Goal: Information Seeking & Learning: Learn about a topic

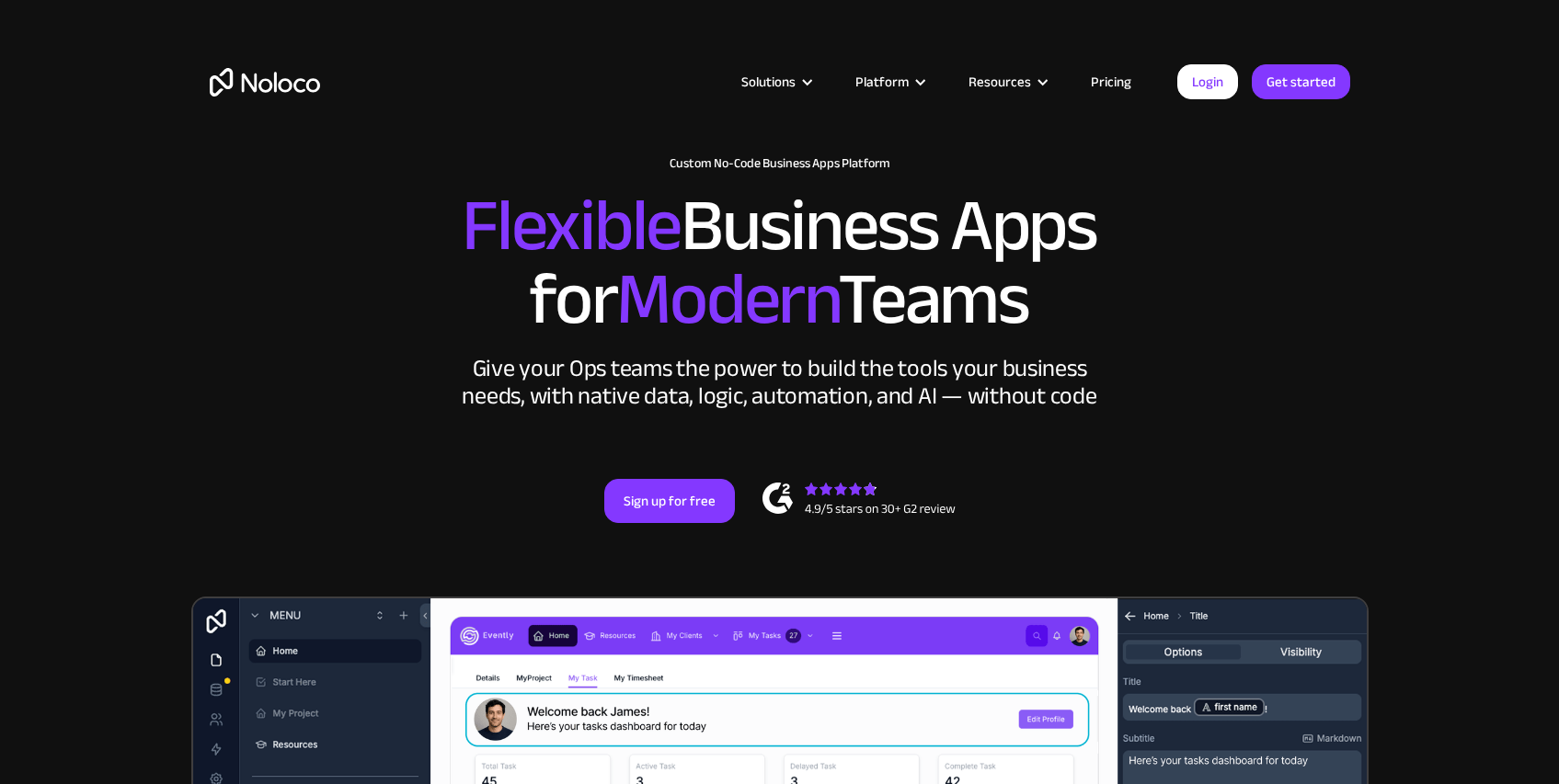
click at [1289, 326] on h2 "Flexible Business Apps for Modern Teams" at bounding box center [780, 263] width 1141 height 147
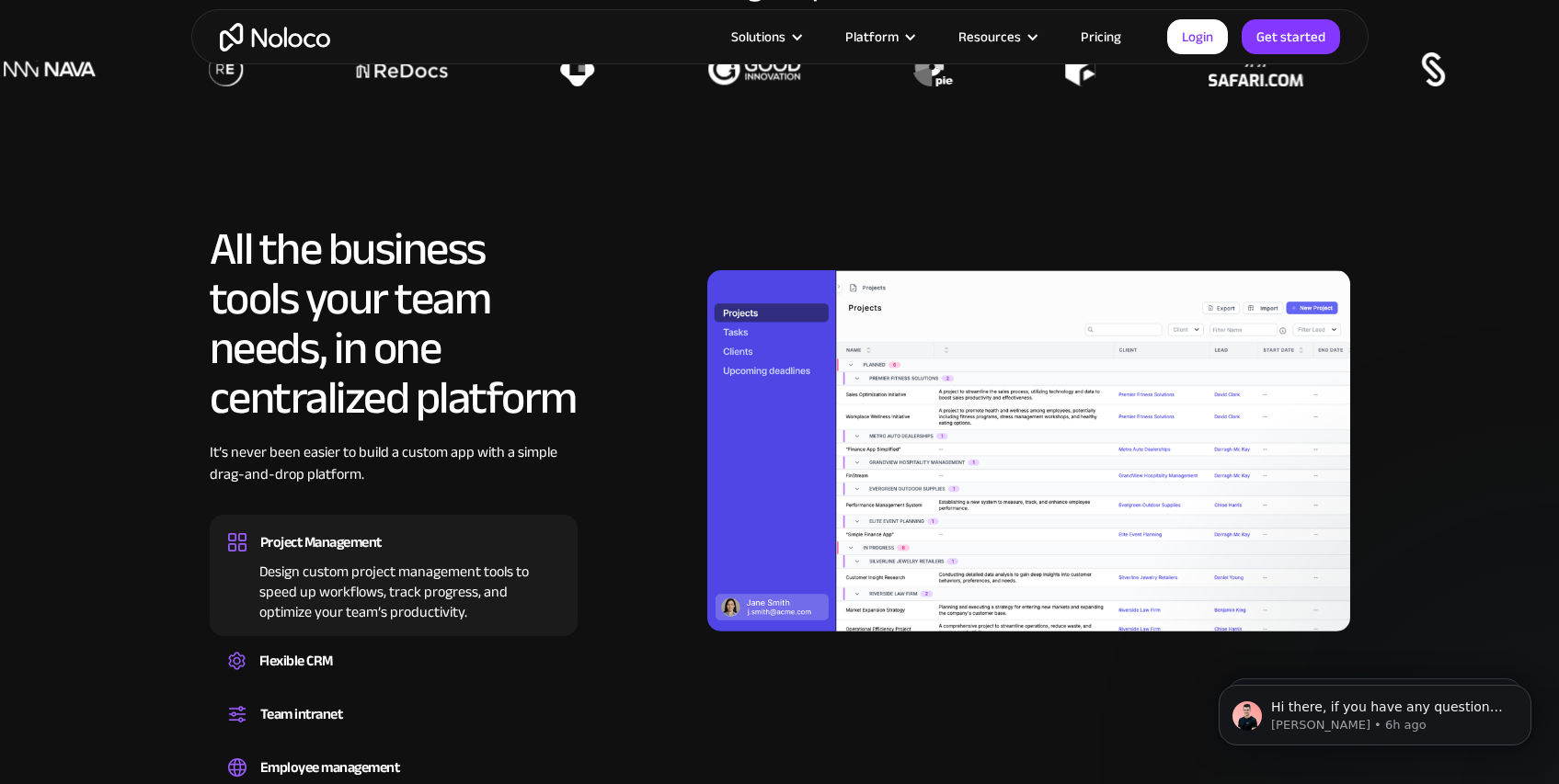
scroll to position [1640, 0]
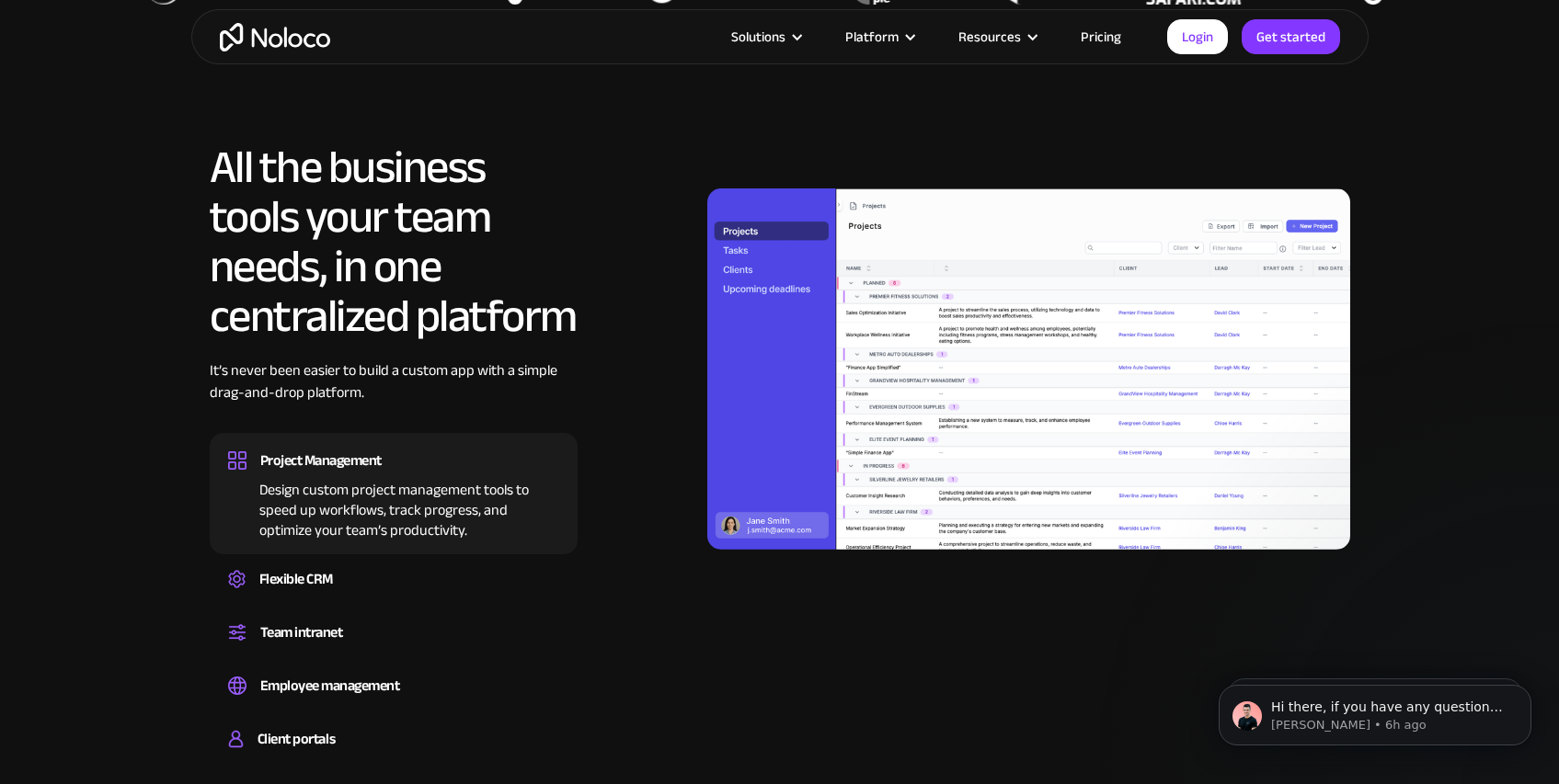
drag, startPoint x: 601, startPoint y: 361, endPoint x: 602, endPoint y: 382, distance: 21.0
click at [602, 389] on div at bounding box center [971, 369] width 758 height 454
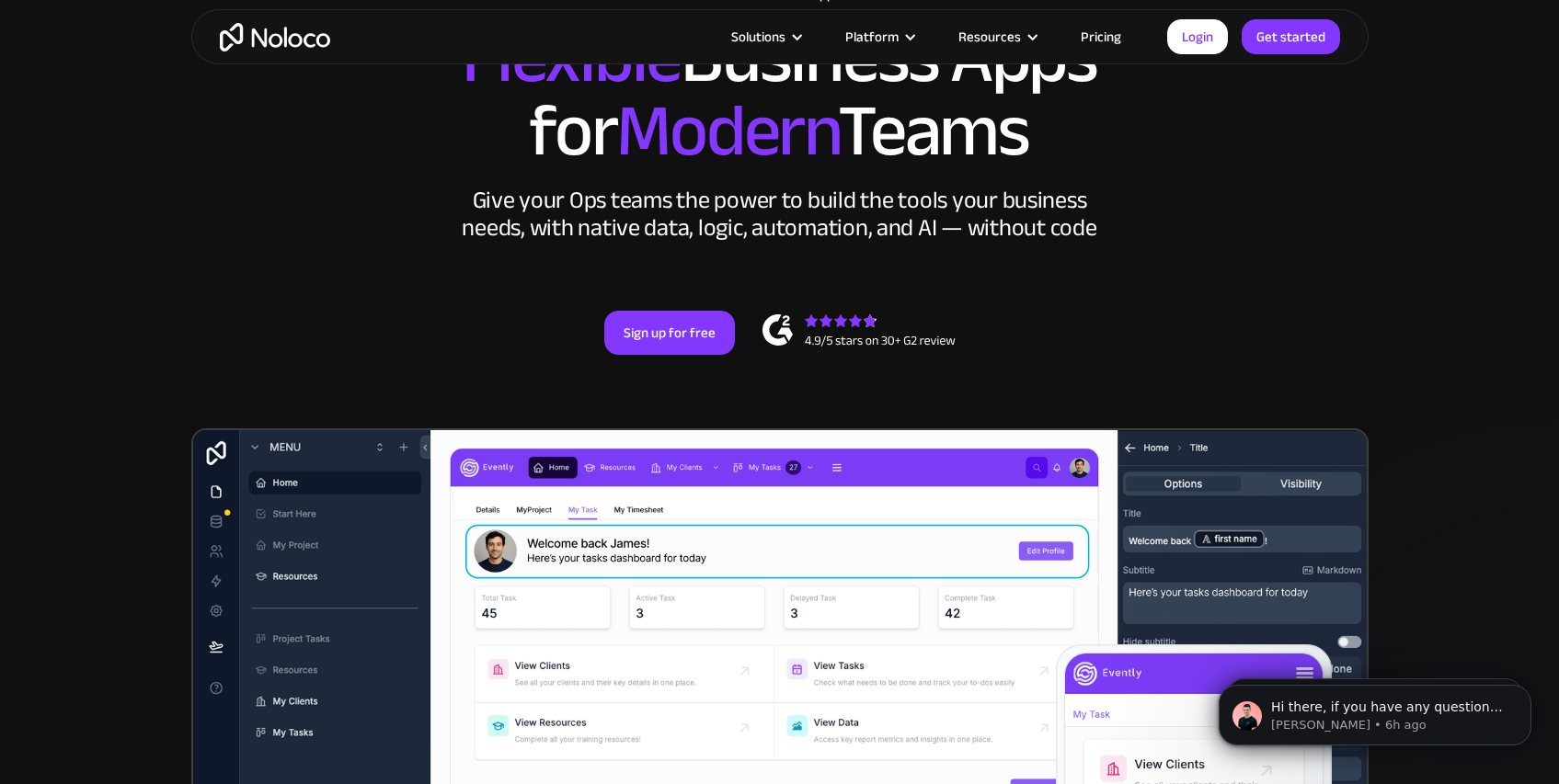
scroll to position [91, 0]
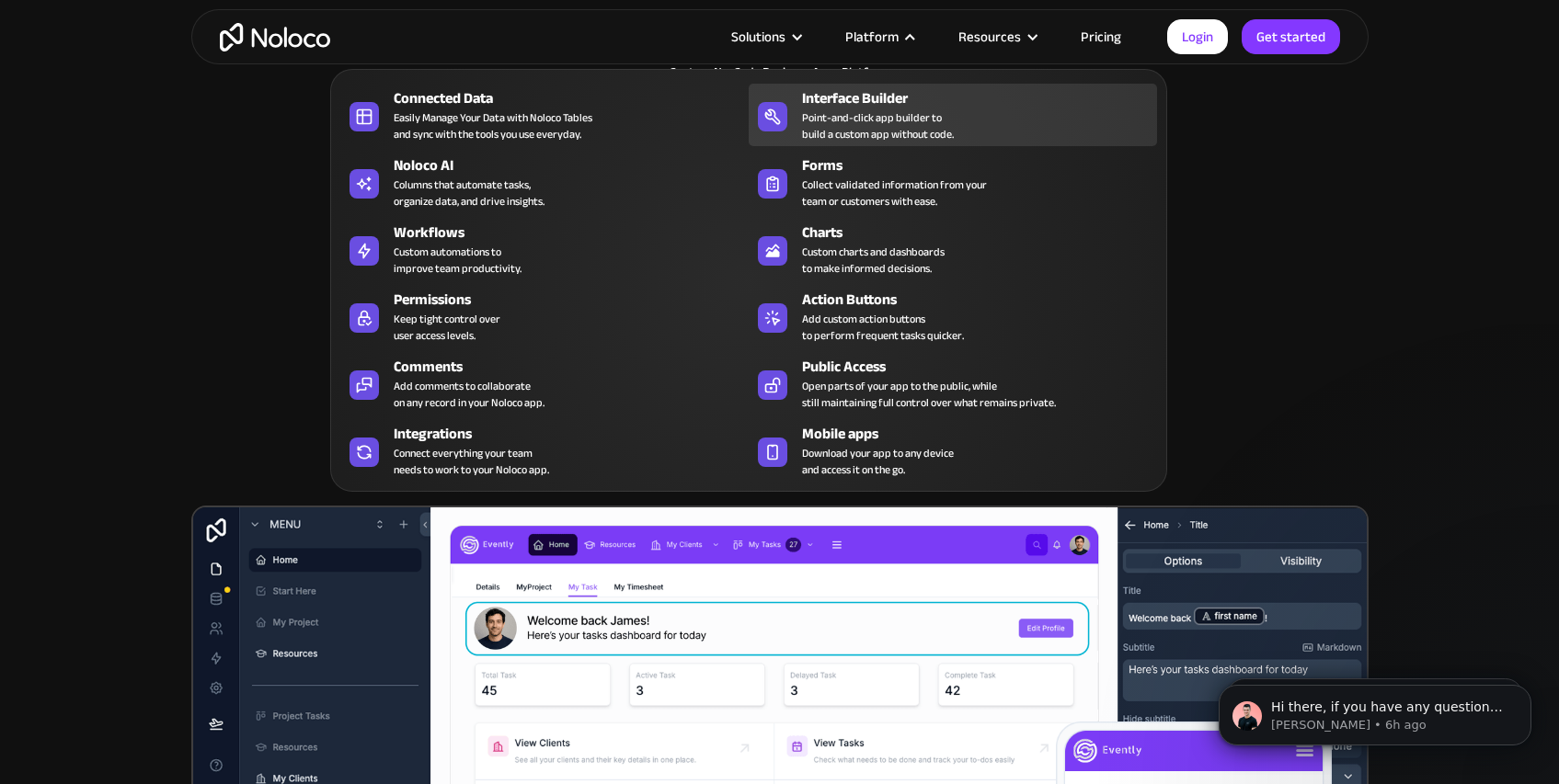
click at [854, 113] on div "Point-and-click app builder to build a custom app without code." at bounding box center [878, 125] width 152 height 33
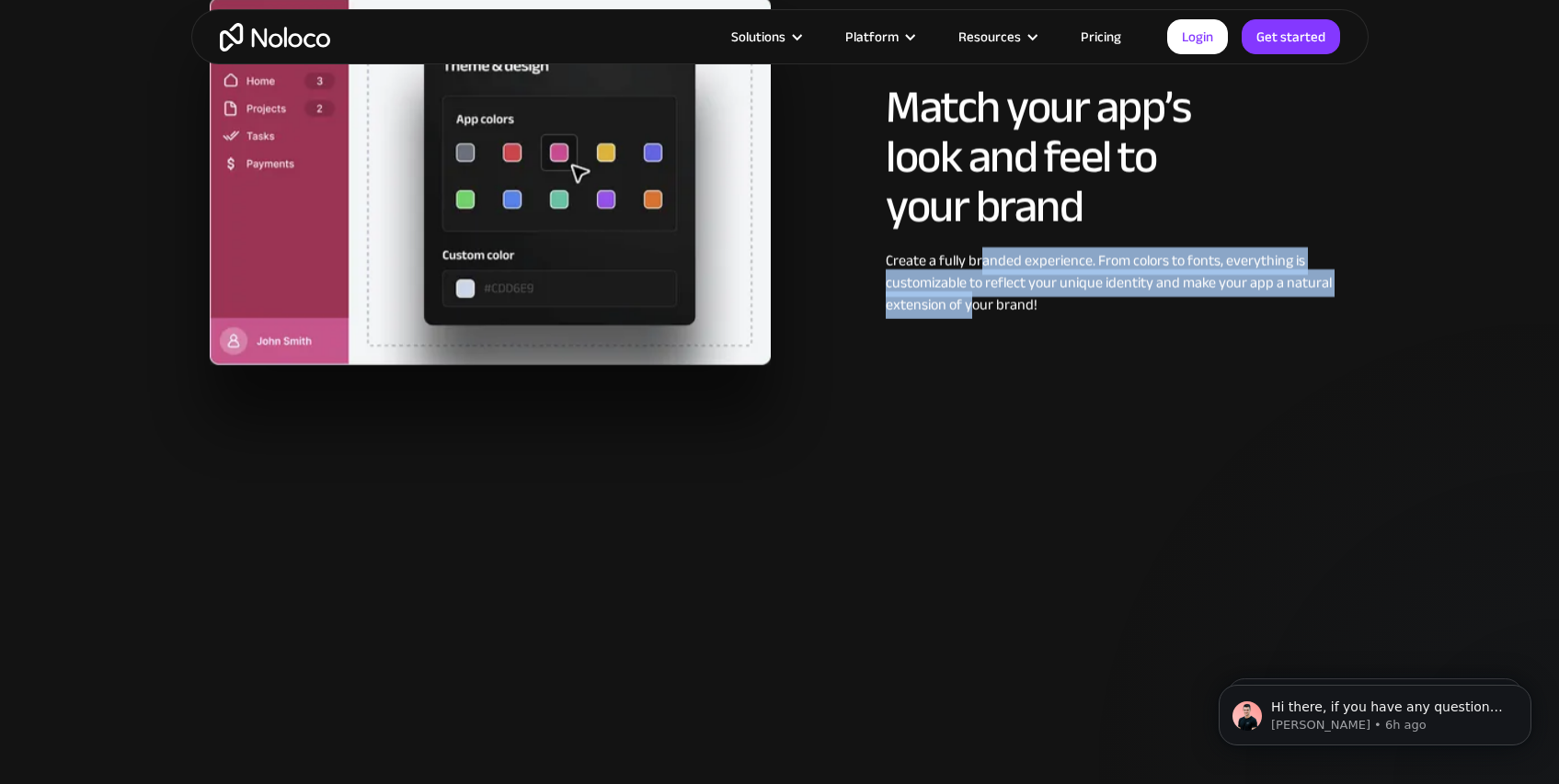
drag, startPoint x: 983, startPoint y: 266, endPoint x: 967, endPoint y: 319, distance: 55.4
click at [968, 317] on div "Create a fully branded experience. From colors to fonts, everything is customiz…" at bounding box center [1118, 283] width 465 height 66
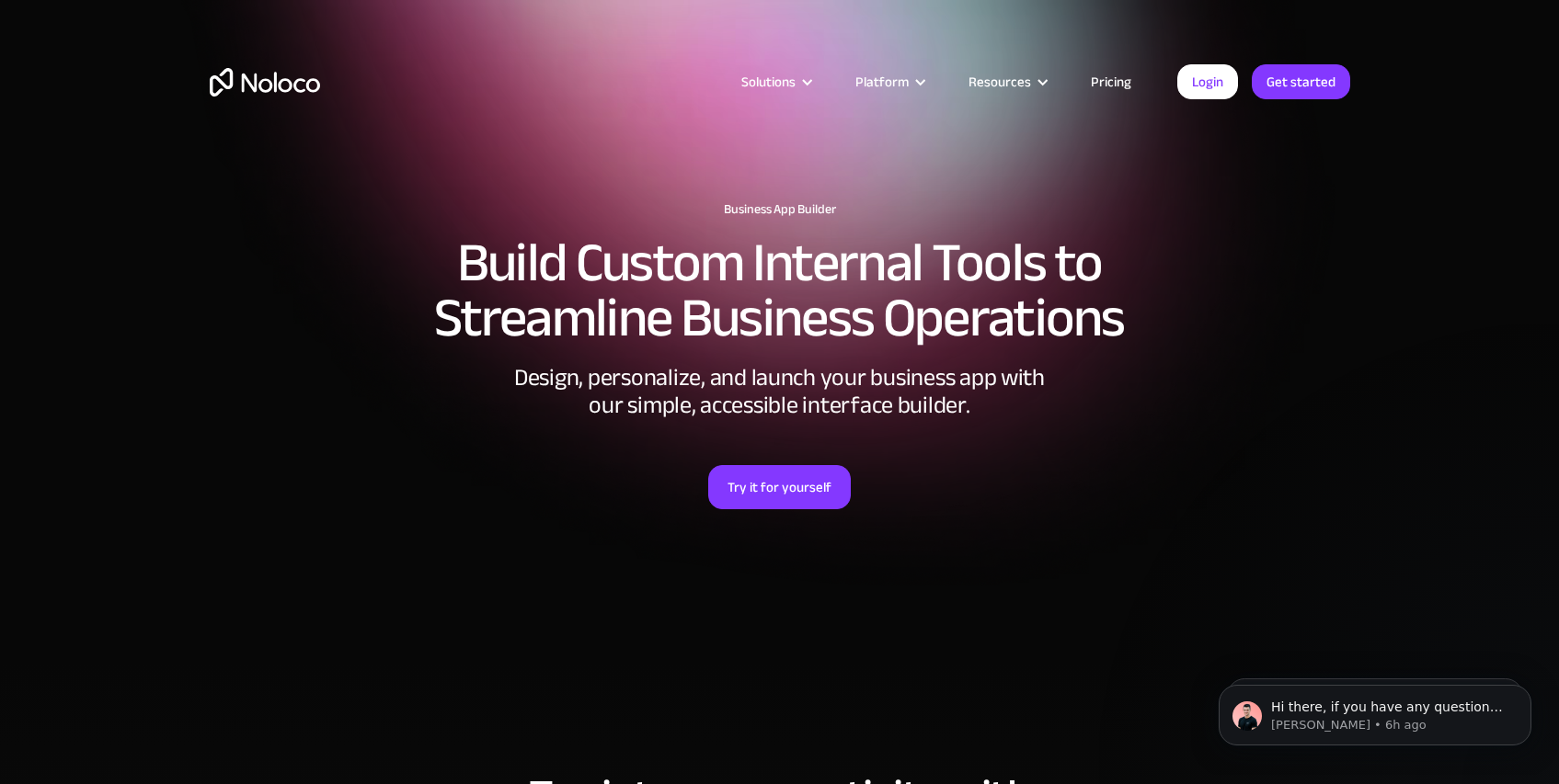
click at [1107, 73] on link "Pricing" at bounding box center [1111, 81] width 86 height 24
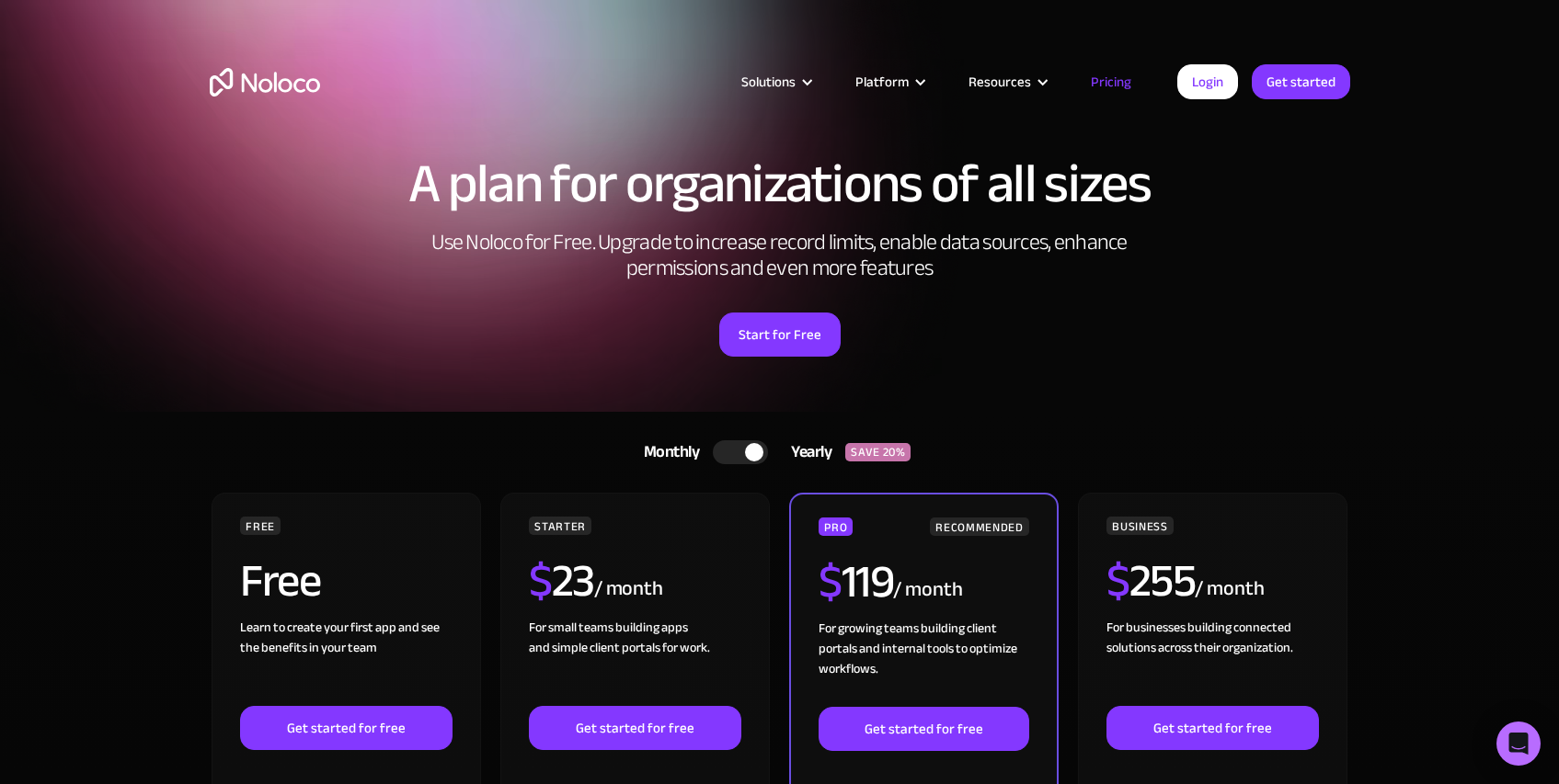
click at [759, 454] on div at bounding box center [754, 453] width 19 height 19
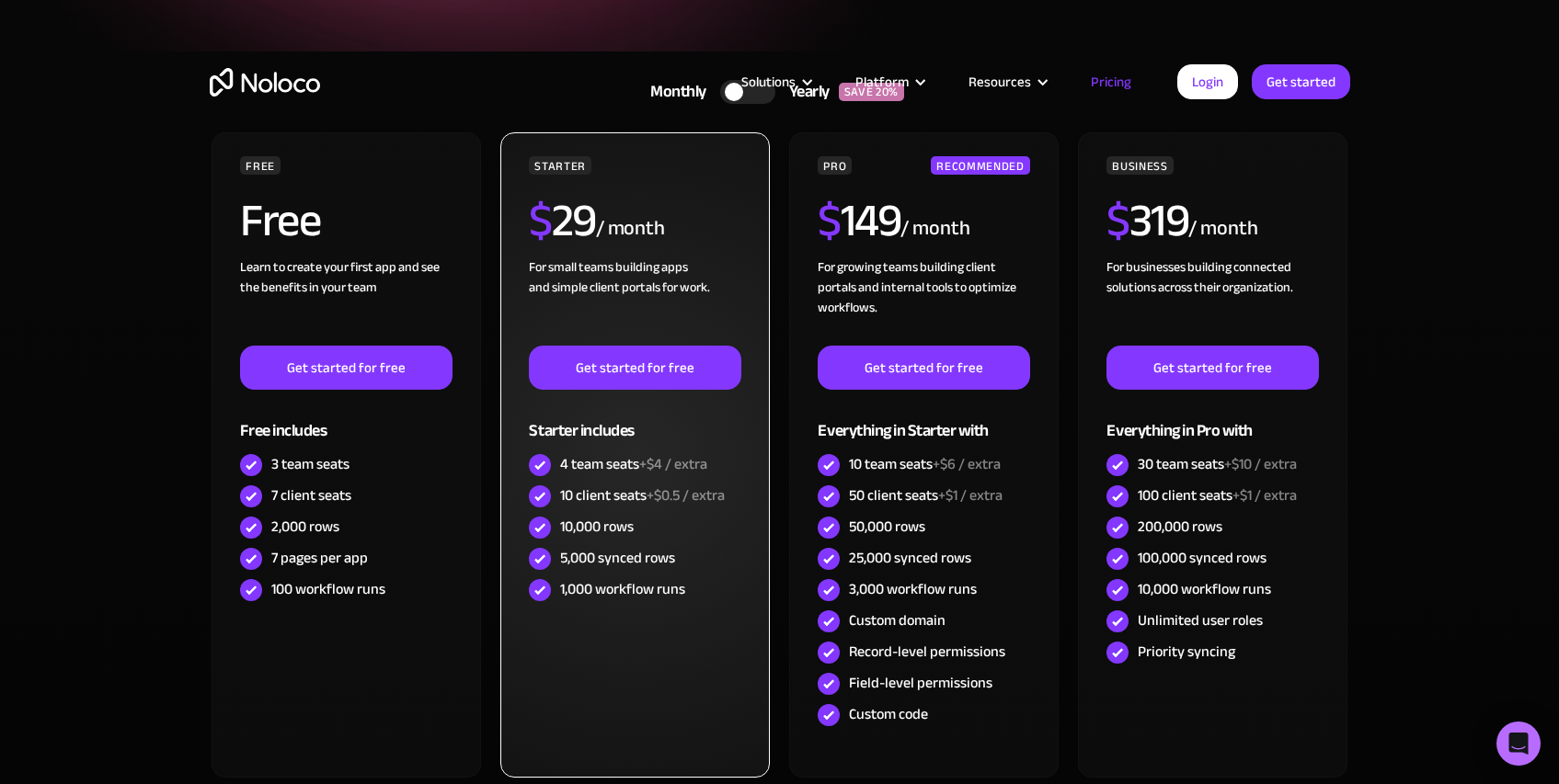
scroll to position [379, 0]
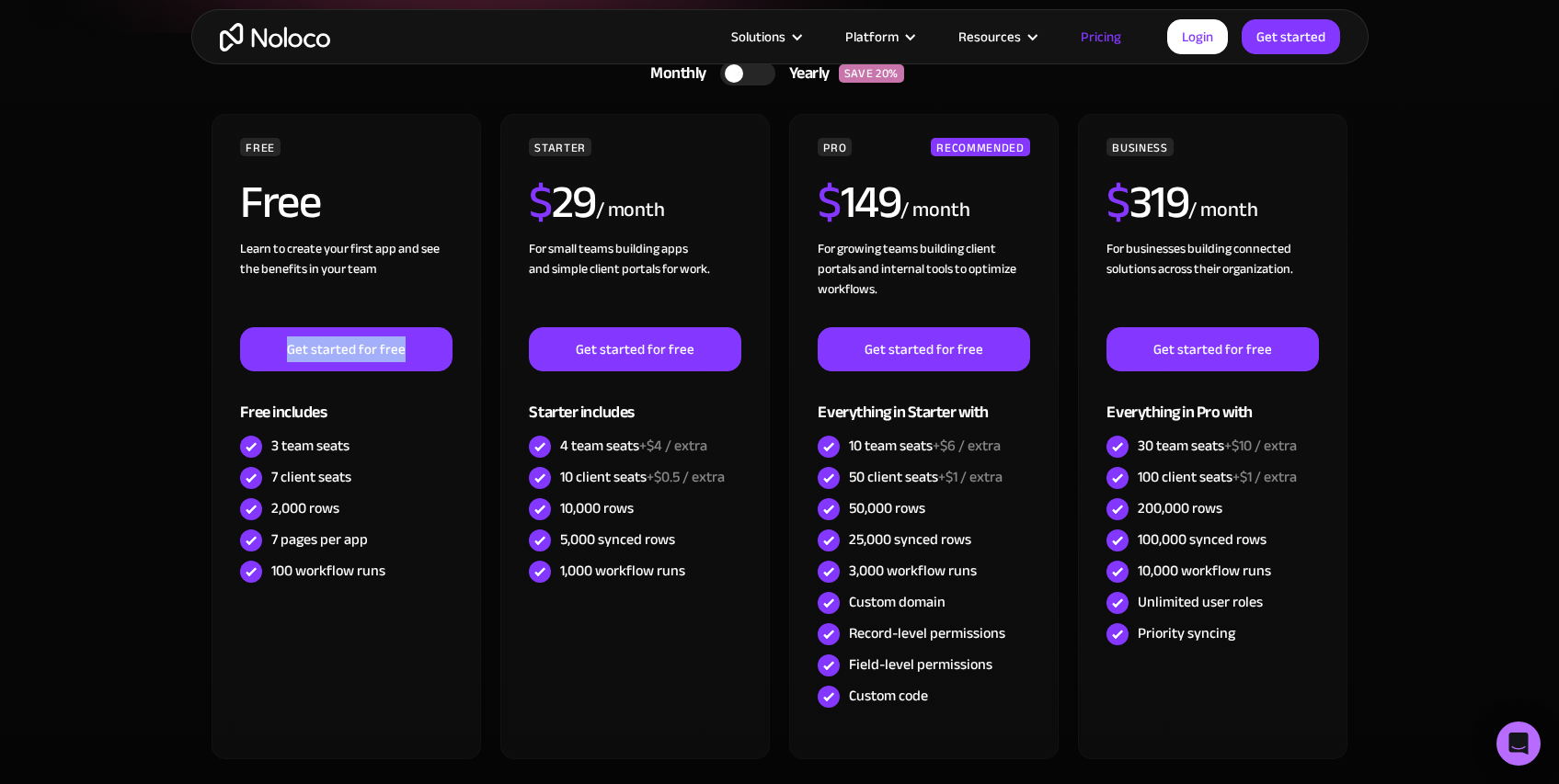
click at [184, 362] on section "Monthly Yearly SAVE 20% Monthly Yearly SAVE 20% FREE Free Learn to create your …" at bounding box center [780, 472] width 1559 height 879
click at [179, 359] on section "Monthly Yearly SAVE 20% Monthly Yearly SAVE 20% FREE Free Learn to create your …" at bounding box center [780, 472] width 1559 height 879
click at [145, 362] on section "Monthly Yearly SAVE 20% Monthly Yearly SAVE 20% FREE Free Learn to create your …" at bounding box center [780, 472] width 1559 height 879
click at [157, 365] on section "Monthly Yearly SAVE 20% Monthly Yearly SAVE 20% FREE Free Learn to create your …" at bounding box center [780, 472] width 1559 height 879
click at [144, 447] on section "Monthly Yearly SAVE 20% Monthly Yearly SAVE 20% FREE Free Learn to create your …" at bounding box center [780, 472] width 1559 height 879
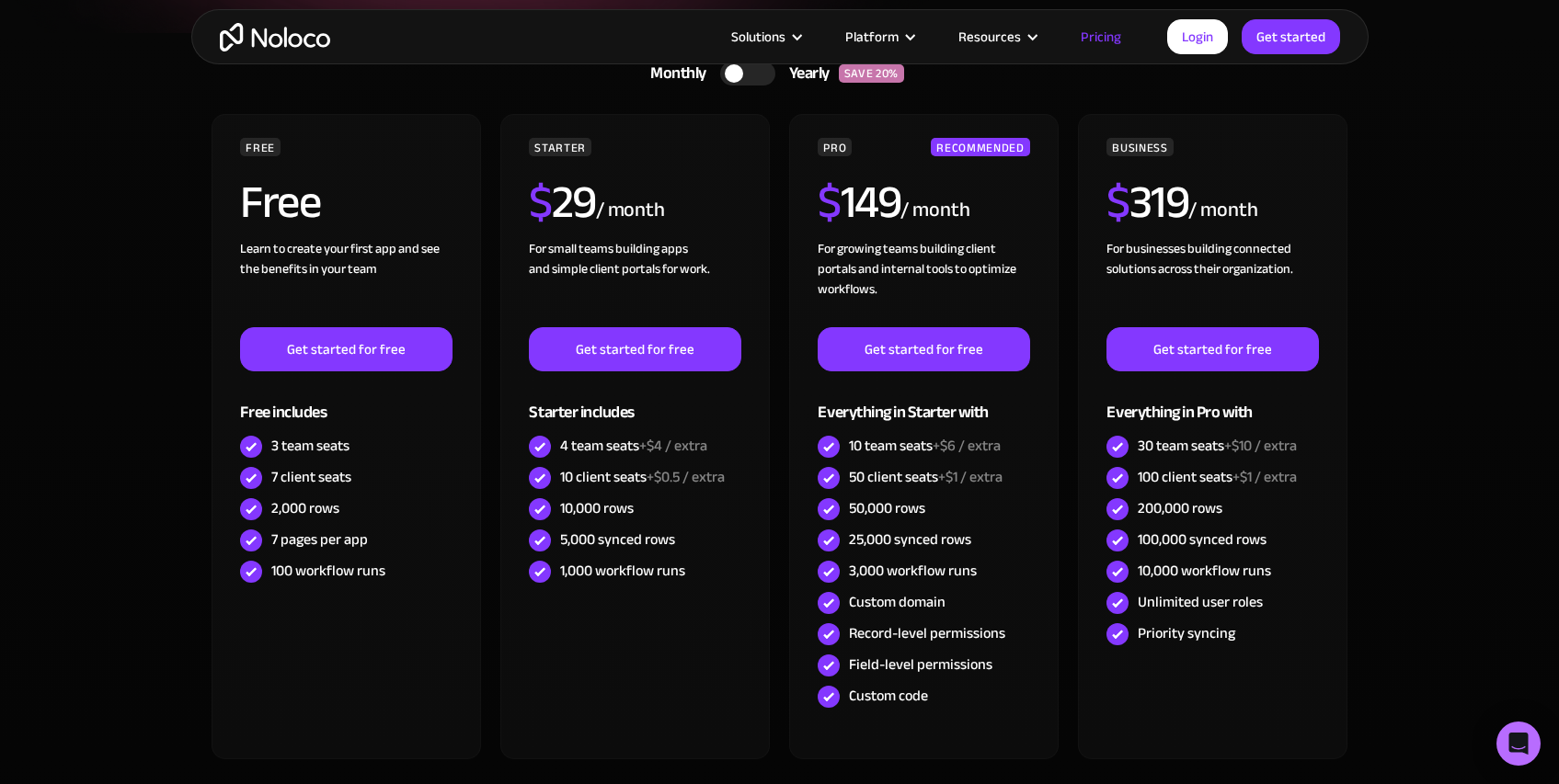
click at [182, 364] on section "Monthly Yearly SAVE 20% Monthly Yearly SAVE 20% FREE Free Learn to create your …" at bounding box center [780, 472] width 1559 height 879
drag, startPoint x: 128, startPoint y: 327, endPoint x: 124, endPoint y: 336, distance: 9.8
click at [127, 336] on section "Monthly Yearly SAVE 20% Monthly Yearly SAVE 20% FREE Free Learn to create your …" at bounding box center [780, 472] width 1559 height 879
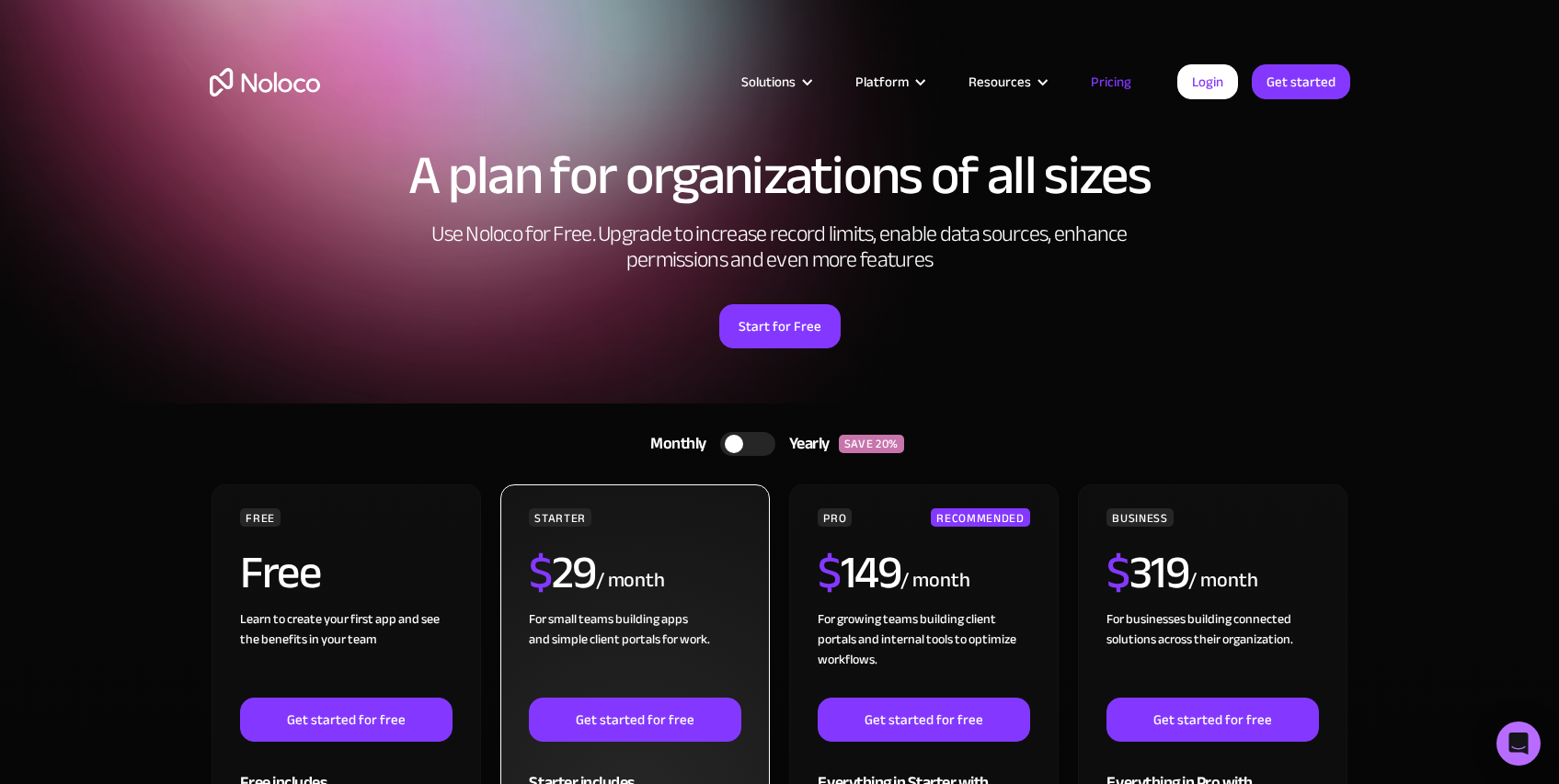
scroll to position [171, 0]
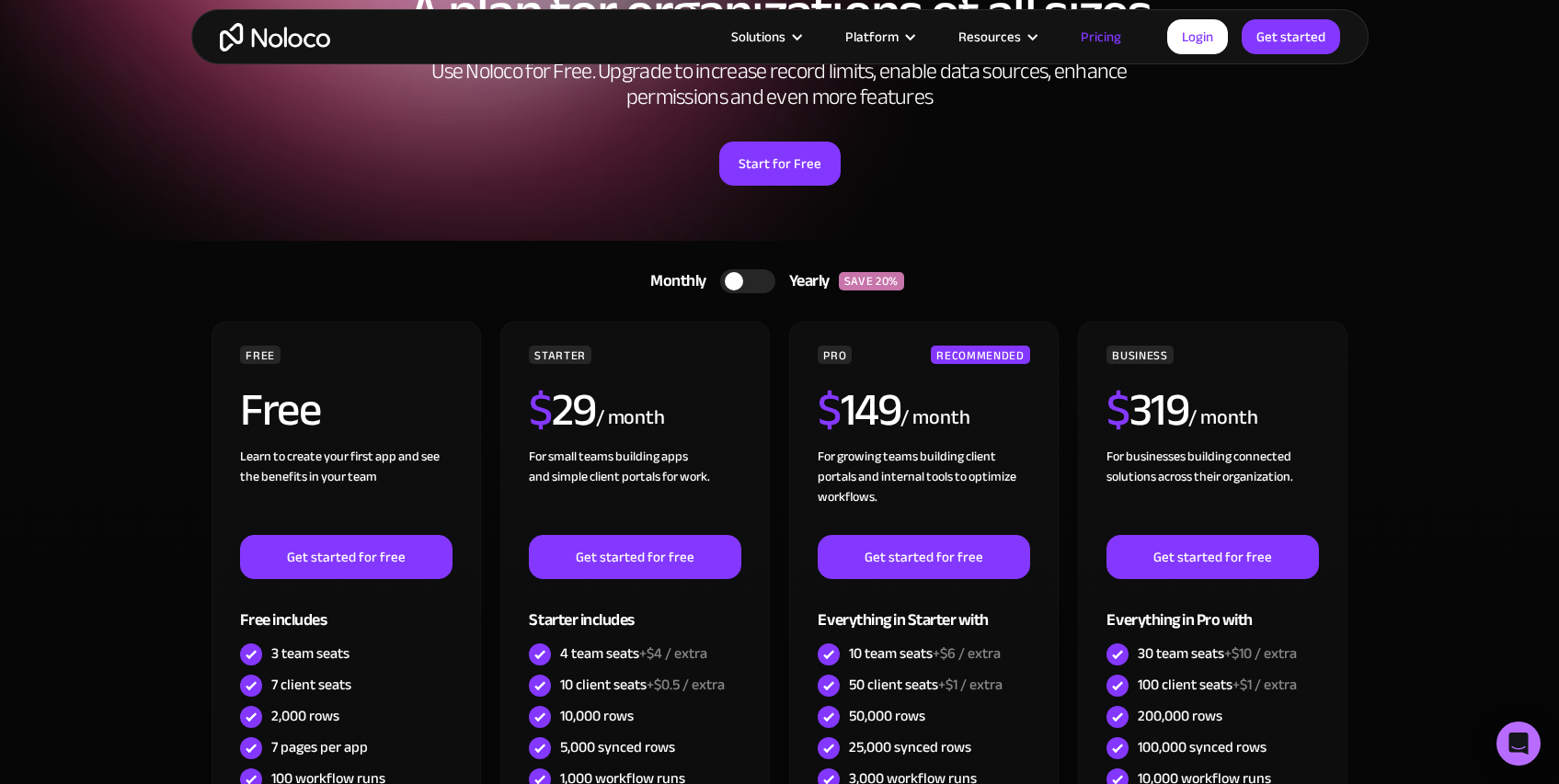
click at [264, 225] on div "A plan for organizations of all sizes Use Noloco for Free. Upgrade to increase …" at bounding box center [780, 104] width 1178 height 274
click at [305, 219] on div "A plan for organizations of all sizes Use Noloco for Free. Upgrade to increase …" at bounding box center [780, 104] width 1178 height 274
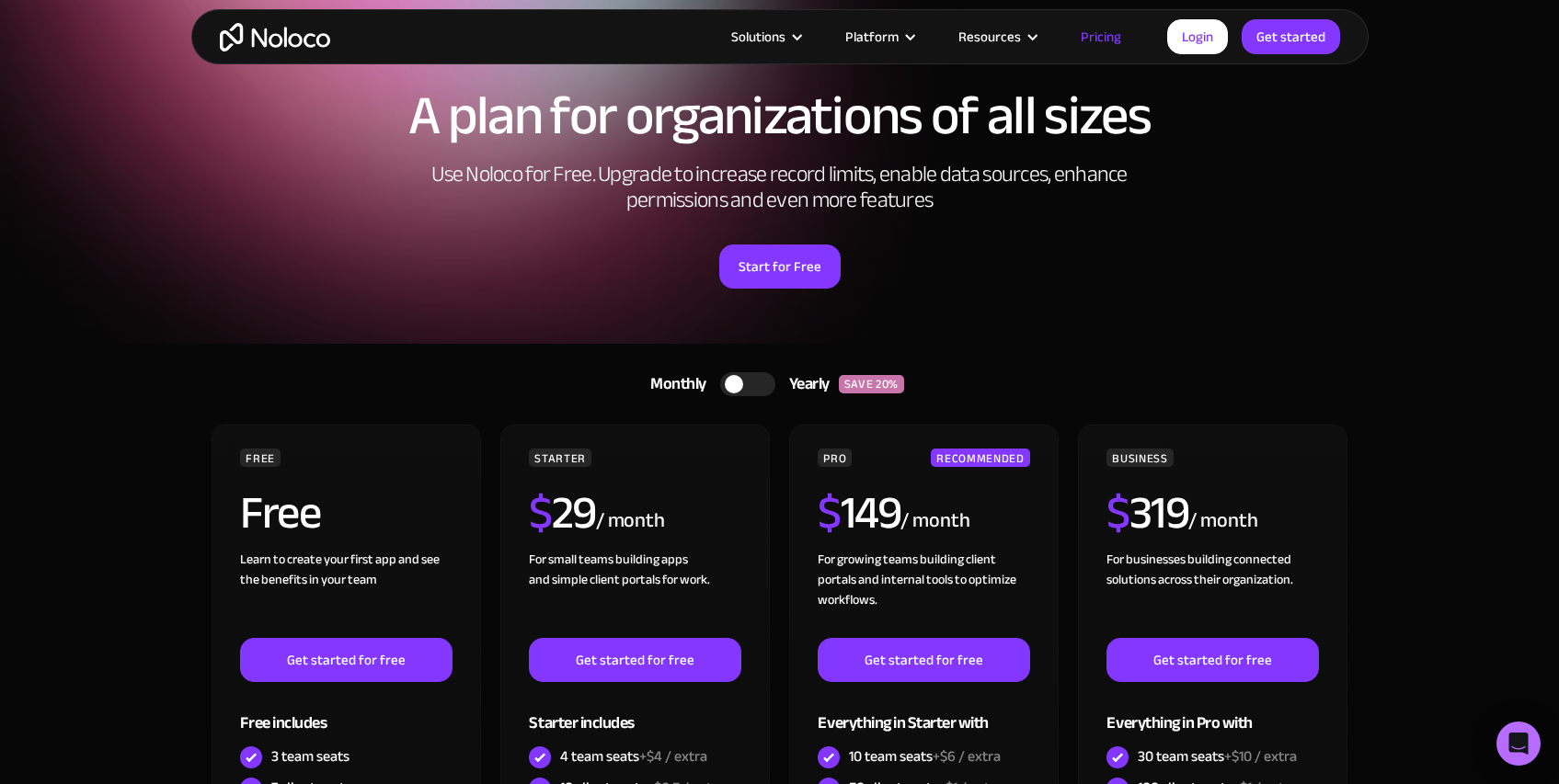
scroll to position [5, 0]
